Goal: Information Seeking & Learning: Learn about a topic

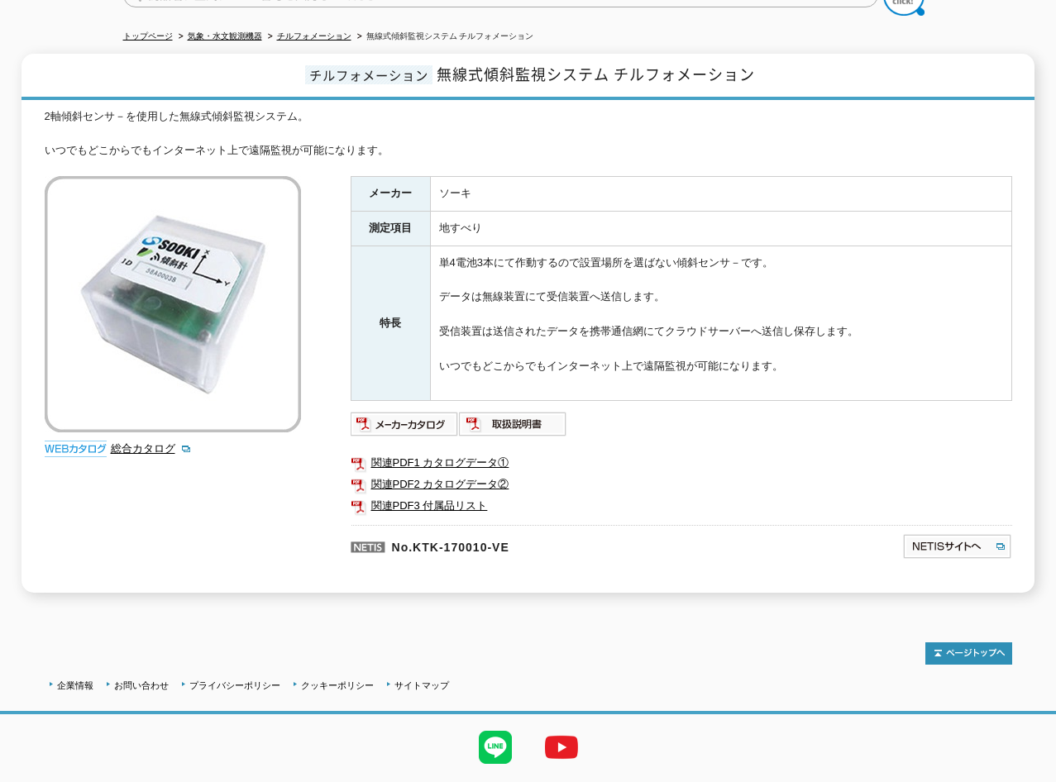
scroll to position [201, 0]
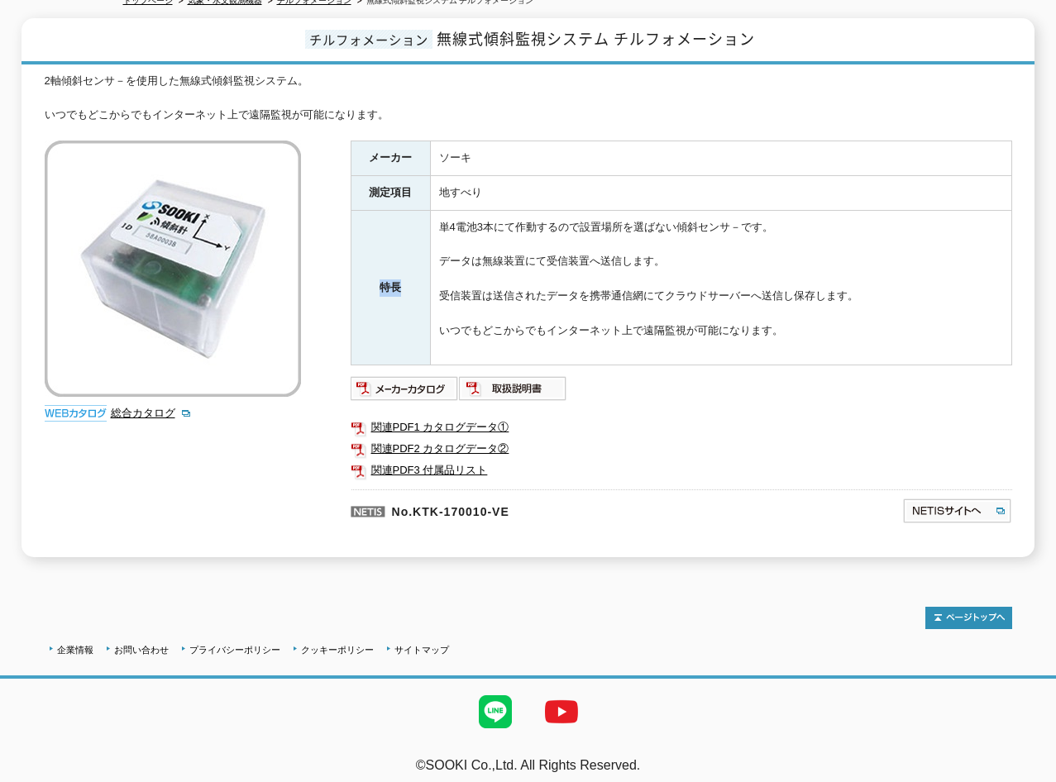
drag, startPoint x: 379, startPoint y: 278, endPoint x: 408, endPoint y: 284, distance: 28.7
click at [408, 284] on th "特長" at bounding box center [390, 287] width 79 height 155
drag, startPoint x: 408, startPoint y: 284, endPoint x: 390, endPoint y: 279, distance: 18.1
click at [390, 279] on th "特長" at bounding box center [390, 287] width 79 height 155
drag, startPoint x: 438, startPoint y: 146, endPoint x: 466, endPoint y: 148, distance: 28.2
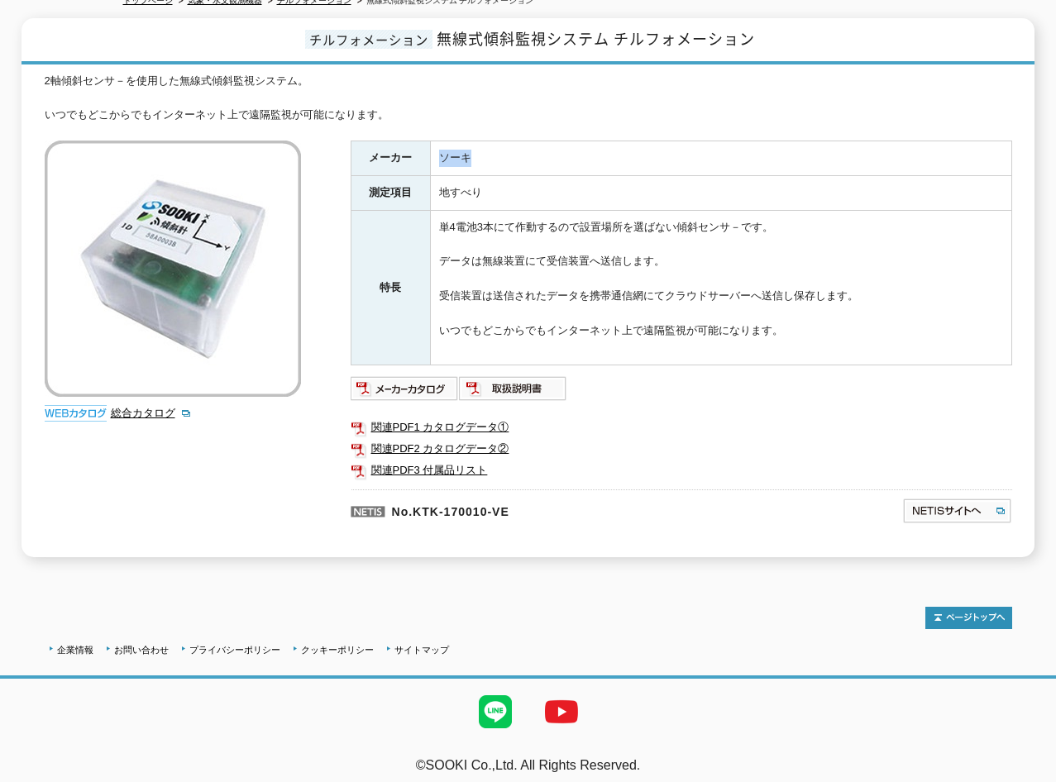
click at [466, 148] on td "ソーキ" at bounding box center [720, 158] width 581 height 35
click at [469, 149] on td "ソーキ" at bounding box center [720, 158] width 581 height 35
drag, startPoint x: 469, startPoint y: 149, endPoint x: 425, endPoint y: 149, distance: 43.8
click at [425, 149] on tr "メーカー ソーキ" at bounding box center [681, 158] width 661 height 35
click at [431, 375] on img at bounding box center [405, 388] width 108 height 26
